Goal: Task Accomplishment & Management: Manage account settings

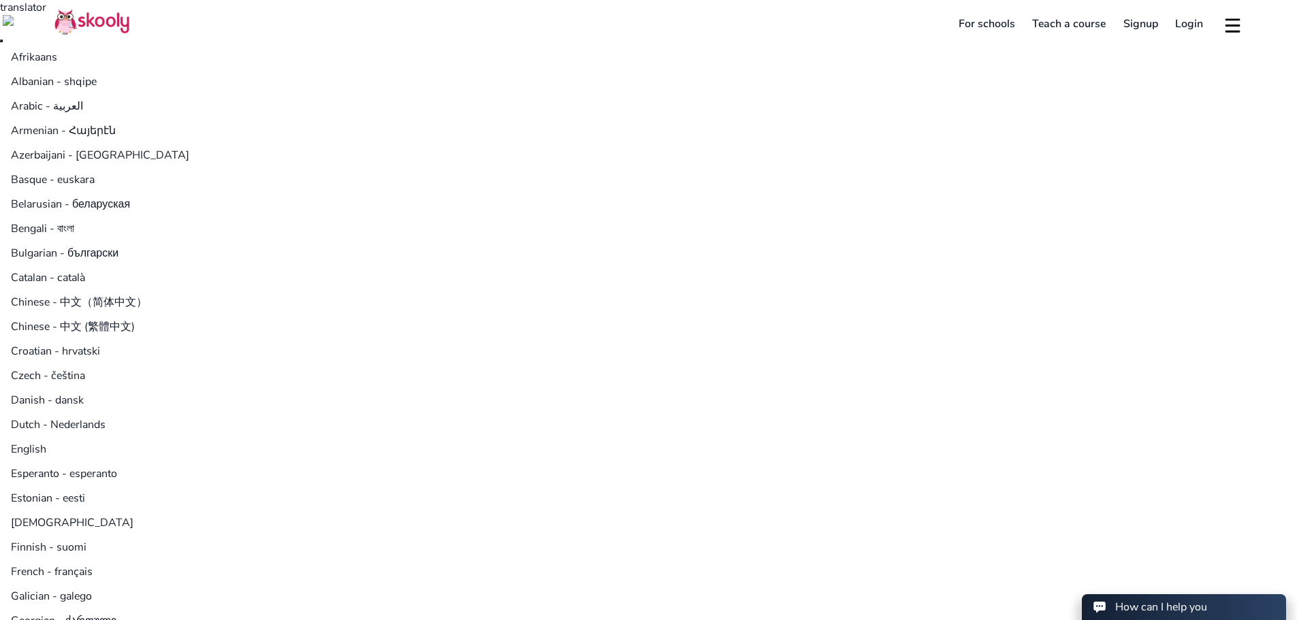
select select "971"
select select "[GEOGRAPHIC_DATA]"
select select "[GEOGRAPHIC_DATA]/[GEOGRAPHIC_DATA]"
click at [1183, 25] on link "Login" at bounding box center [1190, 24] width 46 height 22
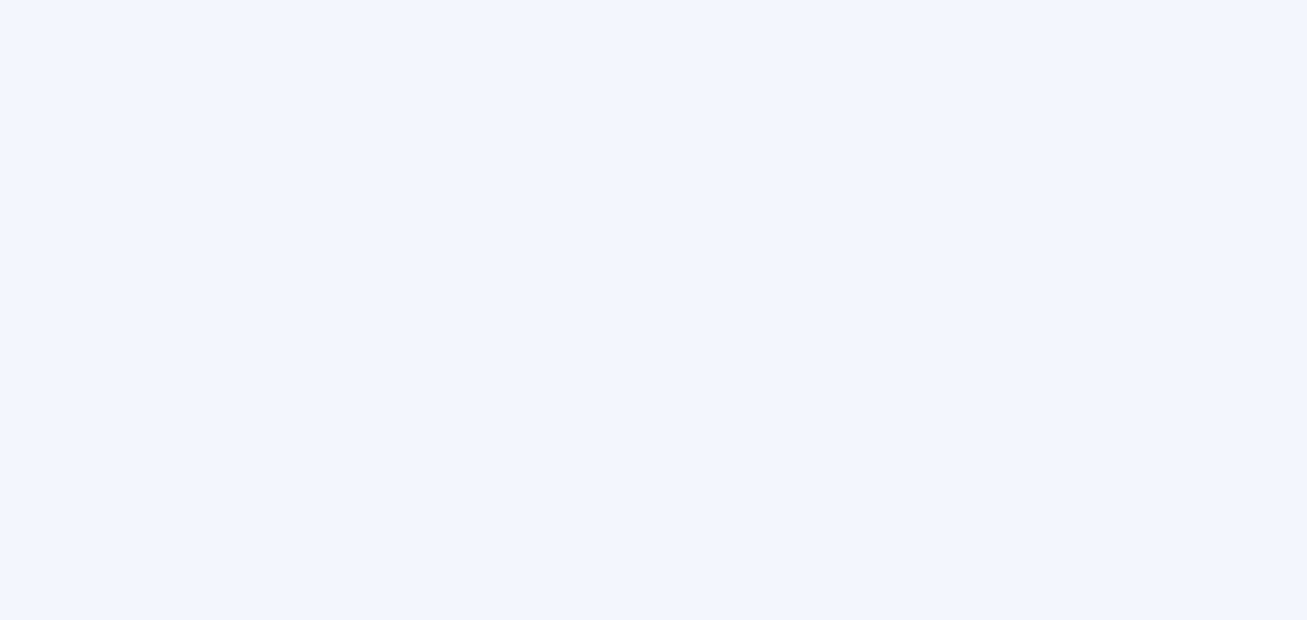
type input "[EMAIL_ADDRESS][DOMAIN_NAME]"
